Goal: Find specific page/section: Find specific page/section

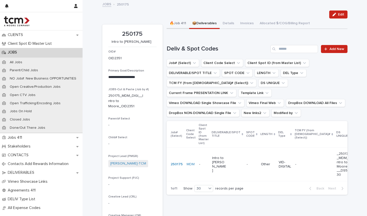
click at [184, 23] on button "🔥Job 411" at bounding box center [178, 24] width 23 height 11
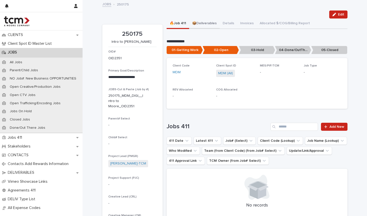
click at [207, 25] on button "📦Deliverables" at bounding box center [204, 24] width 31 height 11
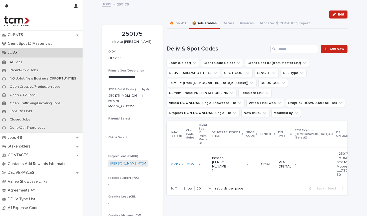
click at [214, 160] on p "Intro to [PERSON_NAME]" at bounding box center [219, 164] width 15 height 17
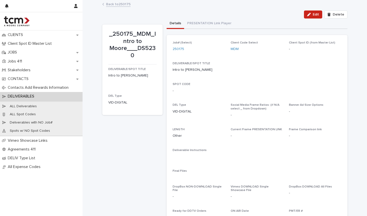
click at [118, 5] on link "Back to 250175" at bounding box center [118, 4] width 25 height 6
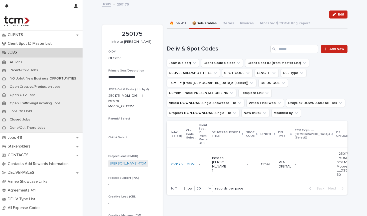
click at [177, 24] on button "🔥Job 411" at bounding box center [178, 24] width 23 height 11
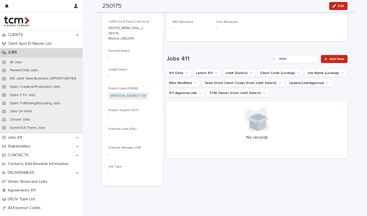
scroll to position [68, 0]
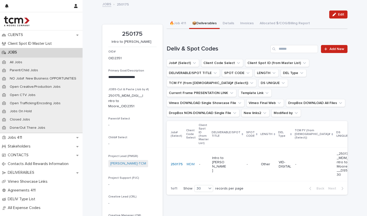
click at [216, 1] on div "**********" at bounding box center [224, 127] width 245 height 253
